Goal: Contribute content

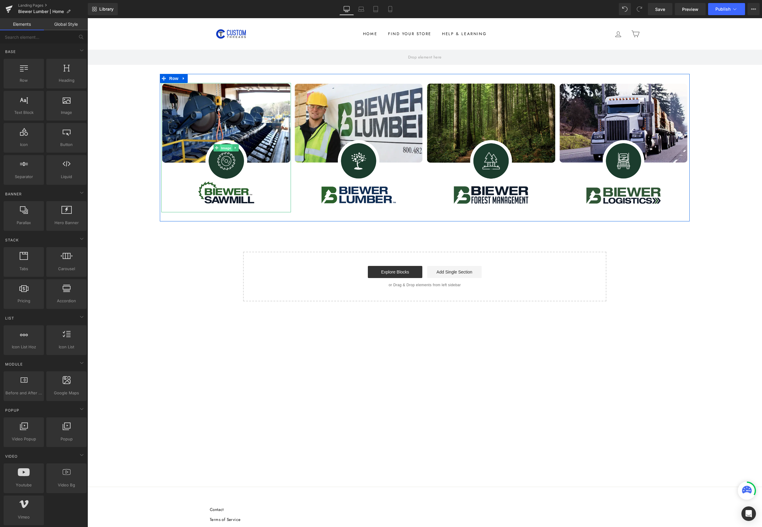
click at [227, 147] on span "Image" at bounding box center [226, 147] width 13 height 7
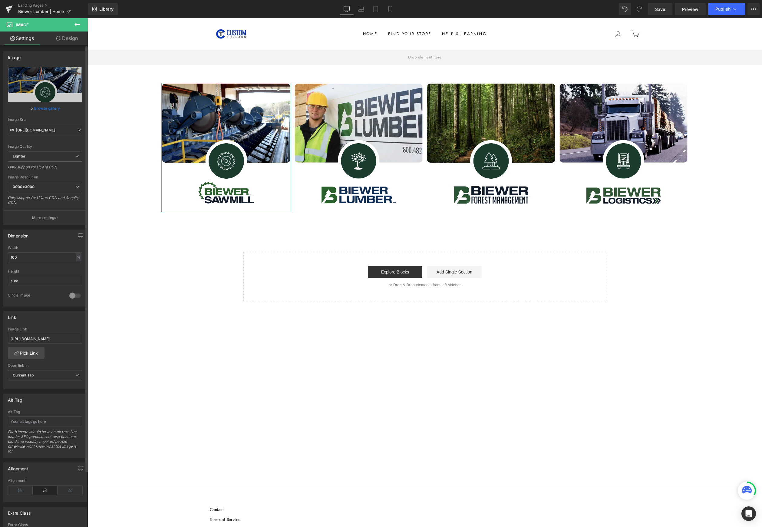
click at [41, 109] on link "Browse gallery" at bounding box center [47, 108] width 26 height 11
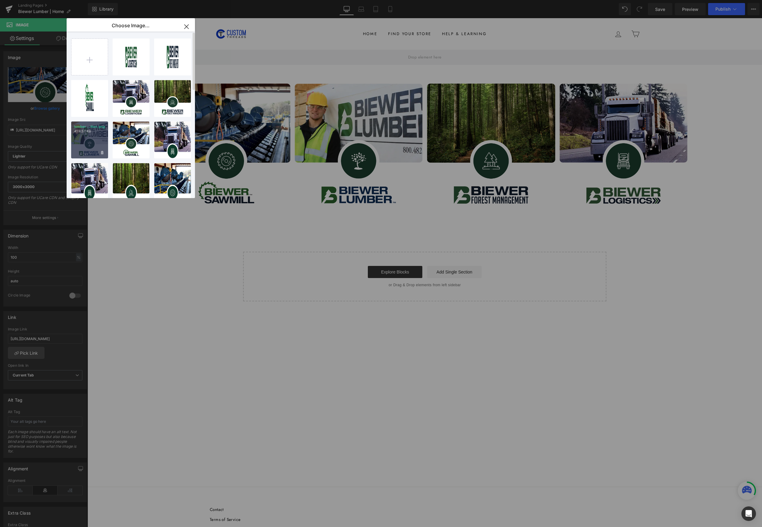
click at [90, 140] on div "lumber ...tton.png 459.57 KB" at bounding box center [89, 139] width 37 height 37
type input "[URL][DOMAIN_NAME]"
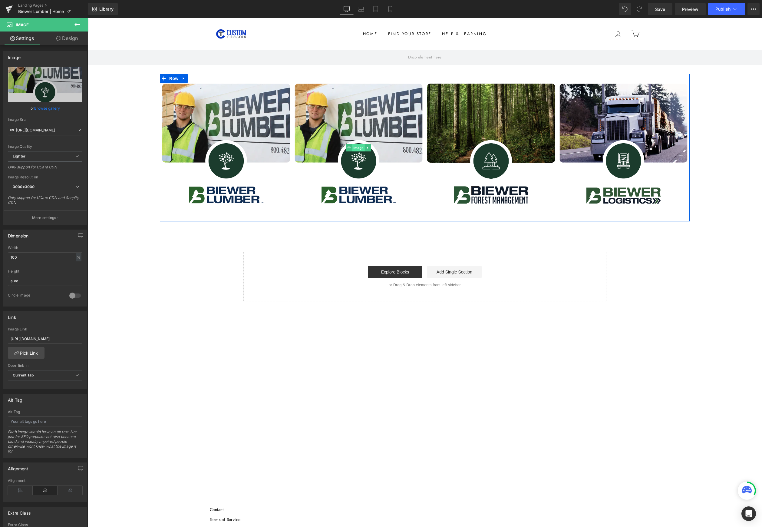
click at [357, 147] on span "Image" at bounding box center [358, 147] width 13 height 7
click at [51, 110] on link "Browse gallery" at bounding box center [47, 108] width 26 height 11
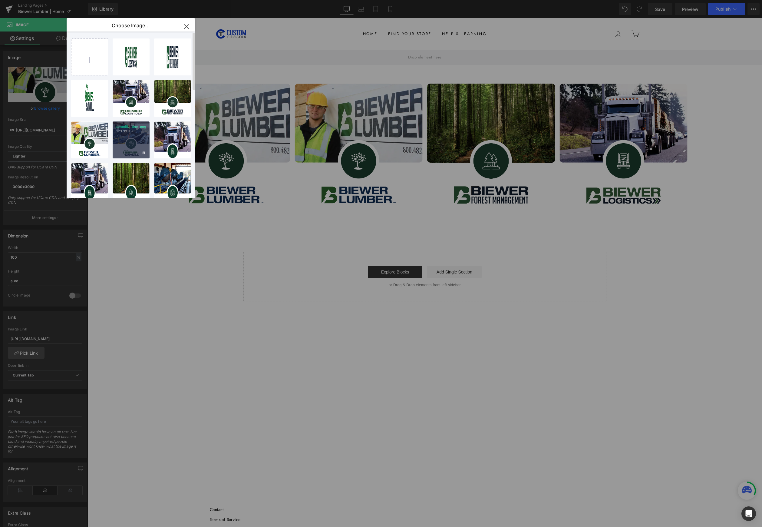
click at [134, 135] on div "sawmill...tton.png 623.33 KB" at bounding box center [131, 139] width 37 height 37
type input "[URL][DOMAIN_NAME]"
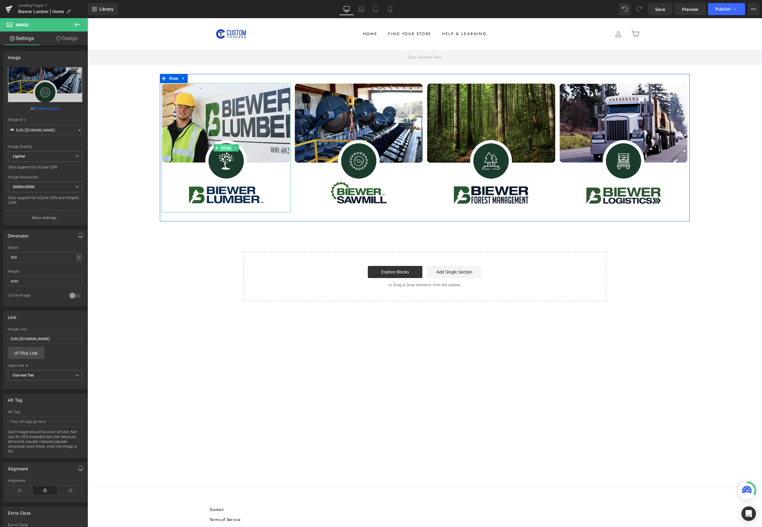
click at [226, 149] on span "Image" at bounding box center [226, 147] width 13 height 7
click at [358, 150] on span "Image" at bounding box center [358, 147] width 13 height 7
click at [52, 342] on input "[URL][DOMAIN_NAME]" at bounding box center [45, 339] width 74 height 10
click at [51, 342] on input "[URL][DOMAIN_NAME]" at bounding box center [45, 339] width 74 height 10
click at [51, 343] on input "[URL][DOMAIN_NAME]" at bounding box center [45, 339] width 74 height 10
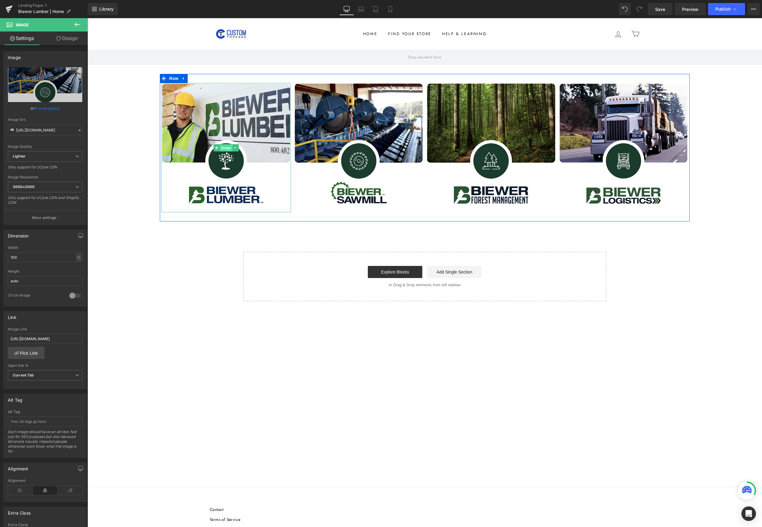
click at [229, 146] on span "Image" at bounding box center [226, 147] width 13 height 7
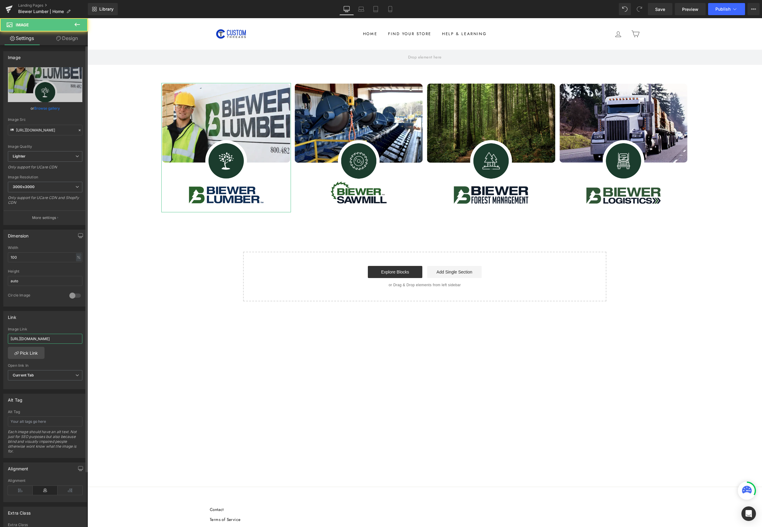
click at [50, 343] on input "[URL][DOMAIN_NAME]" at bounding box center [45, 339] width 74 height 10
click at [227, 148] on span "Image" at bounding box center [226, 147] width 13 height 7
drag, startPoint x: 60, startPoint y: 340, endPoint x: 53, endPoint y: 341, distance: 7.0
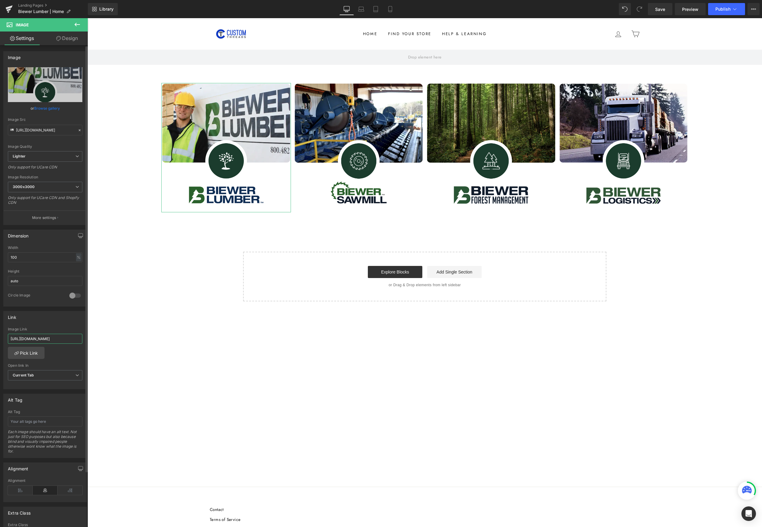
click at [59, 340] on input "[URL][DOMAIN_NAME]" at bounding box center [45, 339] width 74 height 10
drag, startPoint x: 140, startPoint y: 359, endPoint x: 109, endPoint y: 341, distance: 35.8
type input "[URL]"
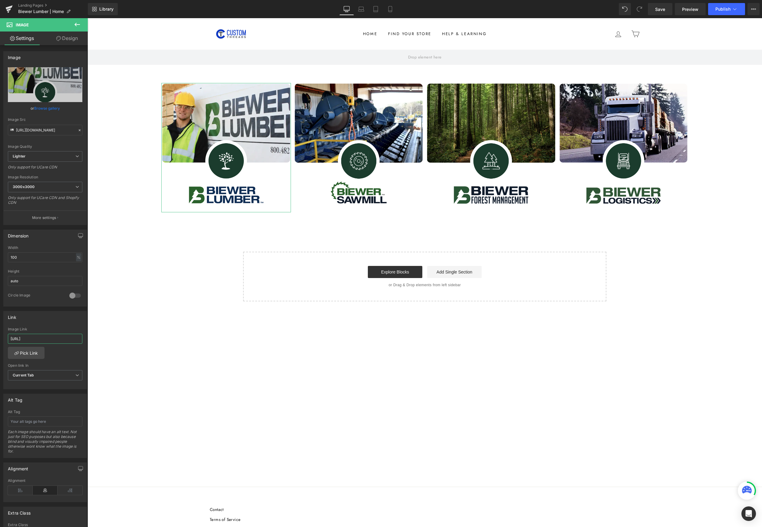
drag, startPoint x: 58, startPoint y: 342, endPoint x: -26, endPoint y: 335, distance: 84.8
click at [0, 335] on html "Image You are previewing how the will restyle your page. You can not edit Eleme…" at bounding box center [381, 263] width 762 height 527
click at [54, 338] on input "text" at bounding box center [45, 339] width 74 height 10
paste input "[URL][DOMAIN_NAME]"
type input "[URL][DOMAIN_NAME]"
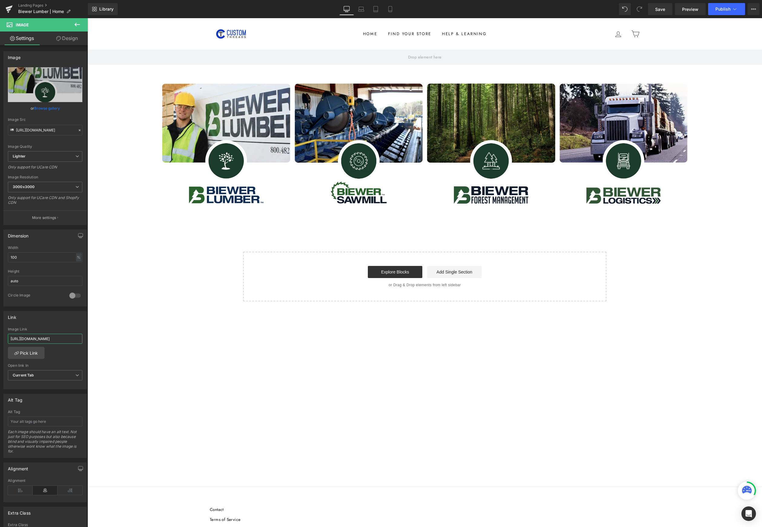
scroll to position [0, 37]
click at [127, 359] on main "Row Image Image Image Image Row Select your layout" at bounding box center [424, 268] width 674 height 437
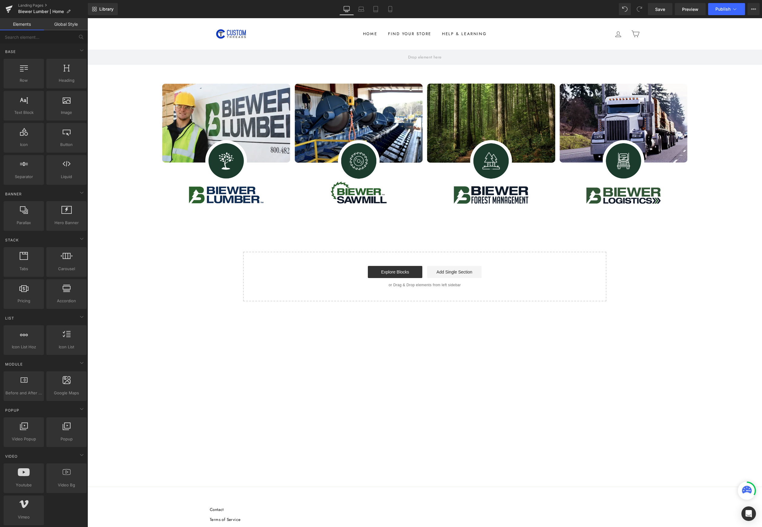
scroll to position [0, 0]
click at [229, 147] on span "Image" at bounding box center [226, 147] width 13 height 7
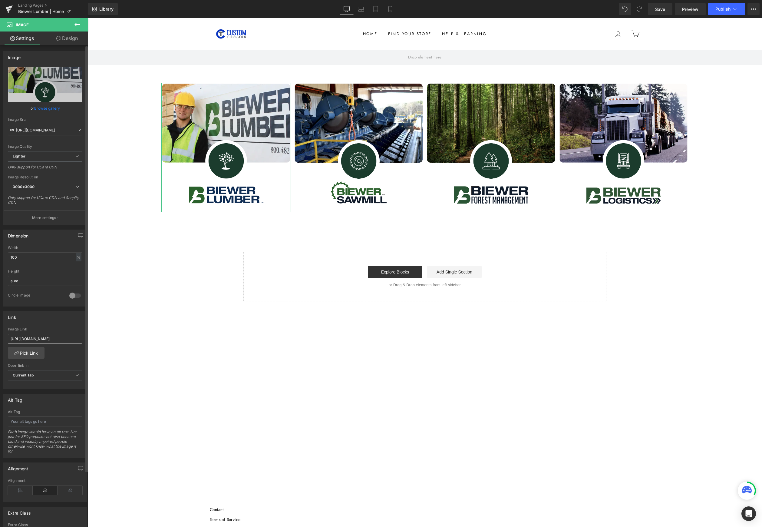
scroll to position [0, 37]
click at [359, 147] on span "Image" at bounding box center [358, 147] width 13 height 7
drag, startPoint x: 78, startPoint y: 341, endPoint x: -28, endPoint y: 334, distance: 107.1
click at [0, 334] on html "Image You are previewing how the will restyle your page. You can not edit Eleme…" at bounding box center [381, 263] width 762 height 527
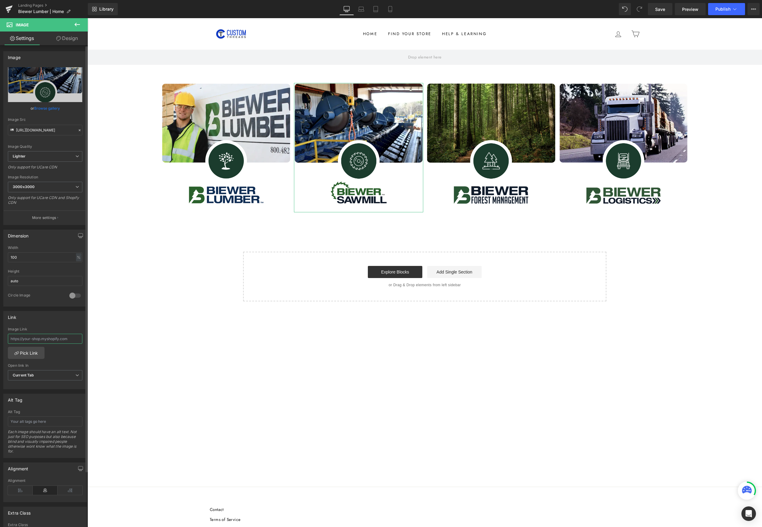
paste input "[URL][DOMAIN_NAME]"
type input "[URL][DOMAIN_NAME]"
click at [665, 10] on span "Save" at bounding box center [660, 9] width 10 height 6
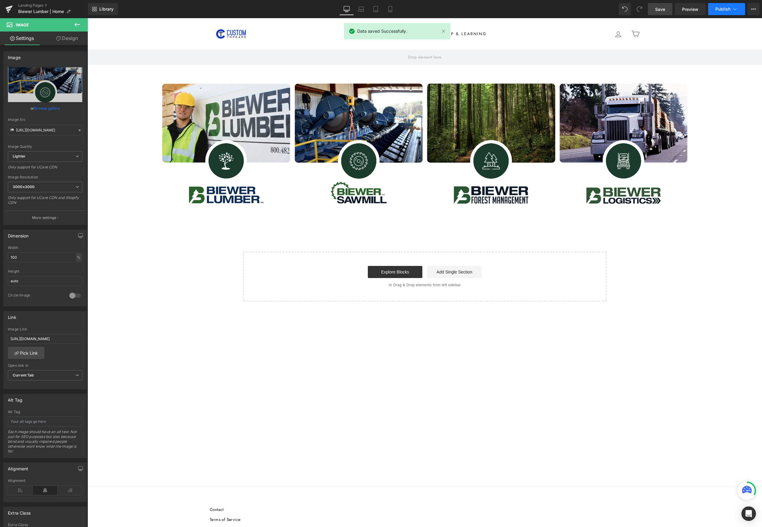
click at [723, 7] on span "Publish" at bounding box center [722, 9] width 15 height 5
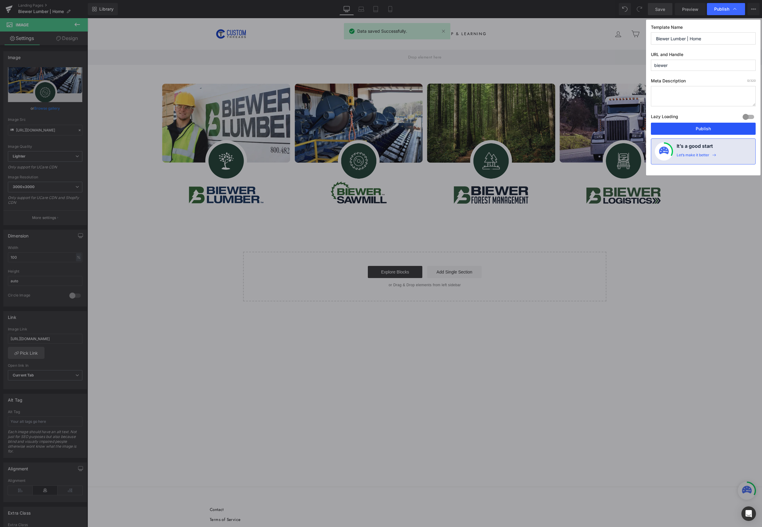
click at [698, 126] on button "Publish" at bounding box center [703, 129] width 105 height 12
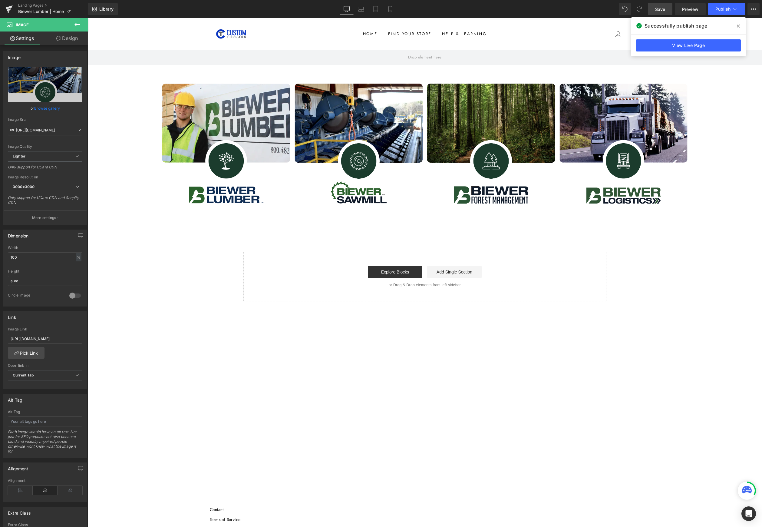
click at [747, 486] on icon at bounding box center [747, 490] width 10 height 8
